Goal: Information Seeking & Learning: Learn about a topic

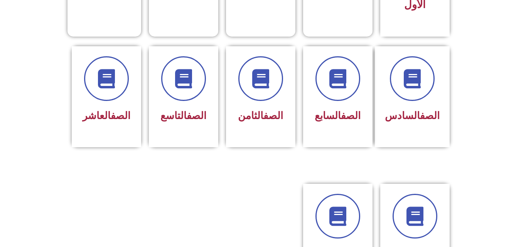
scroll to position [294, 0]
click at [417, 111] on div "الصف السادس" at bounding box center [411, 116] width 55 height 19
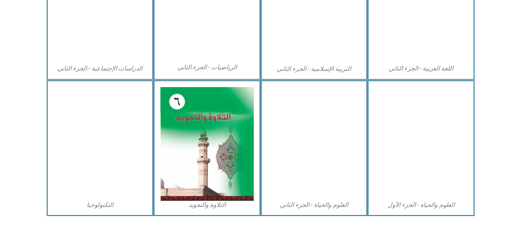
scroll to position [439, 0]
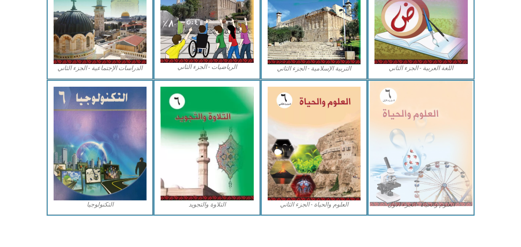
click at [422, 135] on img at bounding box center [421, 143] width 103 height 125
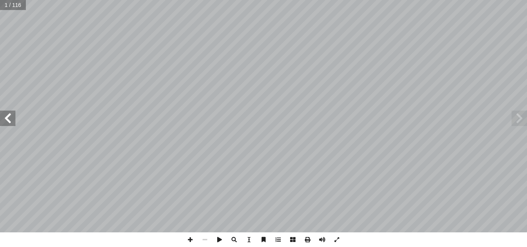
click at [5, 119] on span at bounding box center [7, 118] width 15 height 15
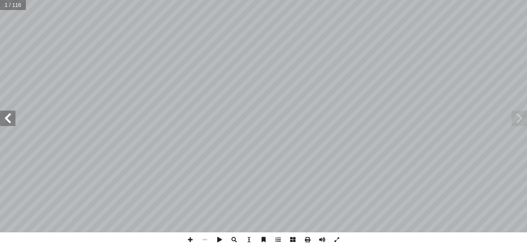
click at [5, 119] on span at bounding box center [7, 118] width 15 height 15
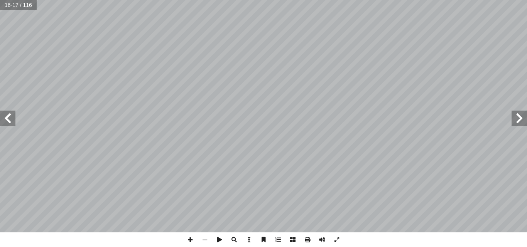
click at [5, 119] on span at bounding box center [7, 118] width 15 height 15
click at [189, 241] on span at bounding box center [190, 239] width 15 height 15
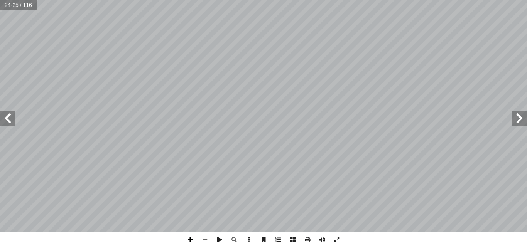
click at [192, 240] on span at bounding box center [190, 239] width 15 height 15
click at [192, 239] on span at bounding box center [190, 239] width 15 height 15
